Goal: Task Accomplishment & Management: Manage account settings

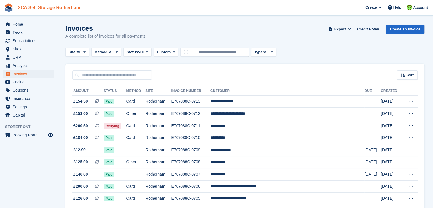
click at [44, 6] on link "SCA Self Storage Rotherham" at bounding box center [48, 7] width 67 height 9
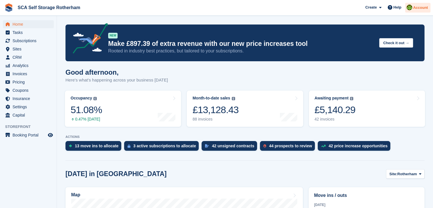
click at [417, 11] on div "Account" at bounding box center [417, 8] width 25 height 10
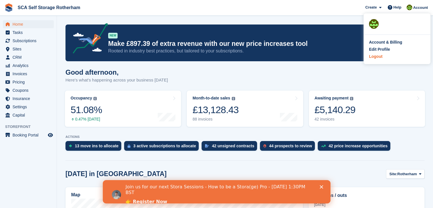
click at [377, 56] on div "Logout" at bounding box center [375, 56] width 13 height 6
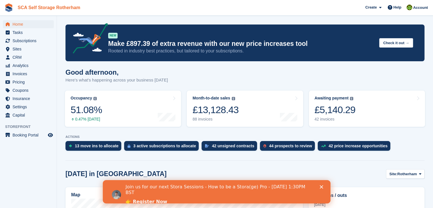
click at [67, 9] on link "SCA Self Storage Rotherham" at bounding box center [48, 7] width 67 height 9
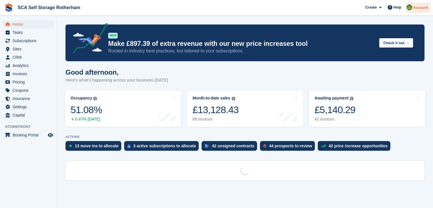
click at [417, 7] on span "Account" at bounding box center [420, 8] width 15 height 6
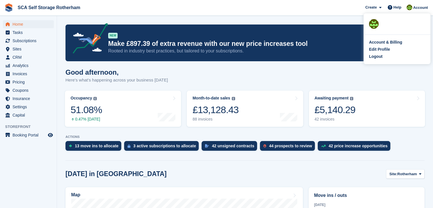
click at [384, 57] on div "Logout" at bounding box center [397, 56] width 56 height 6
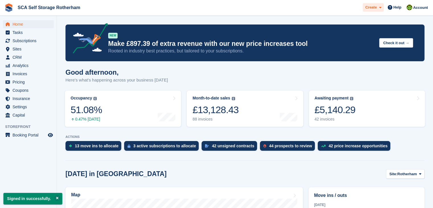
click at [417, 8] on span "Account" at bounding box center [420, 8] width 15 height 6
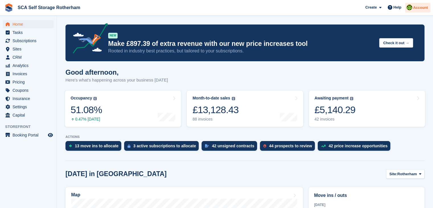
click at [415, 8] on span "Account" at bounding box center [420, 8] width 15 height 6
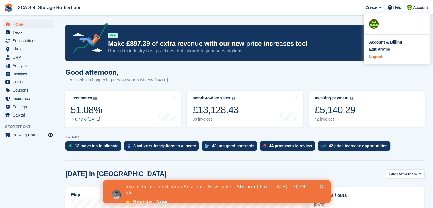
click at [371, 57] on div "Logout" at bounding box center [375, 56] width 13 height 6
